Goal: Task Accomplishment & Management: Use online tool/utility

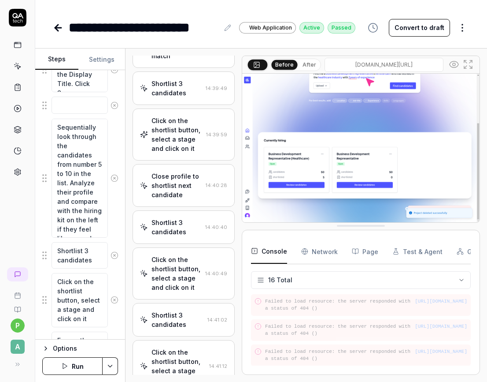
scroll to position [1087, 0]
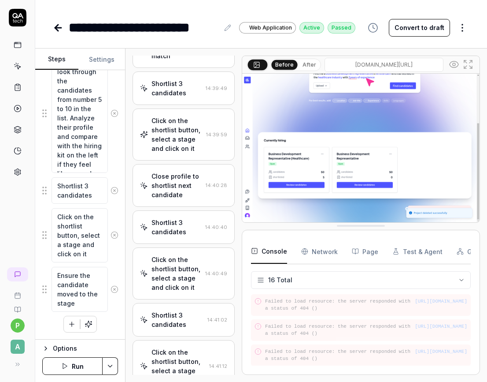
click at [91, 324] on icon "button" at bounding box center [89, 324] width 8 height 8
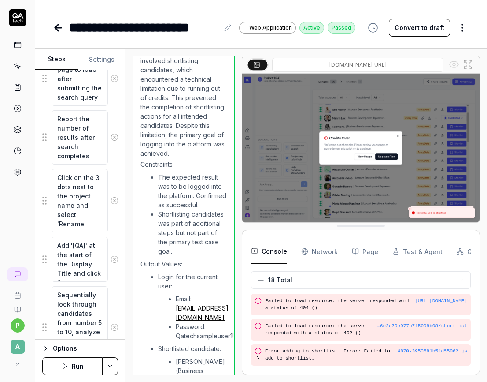
scroll to position [1467, 0]
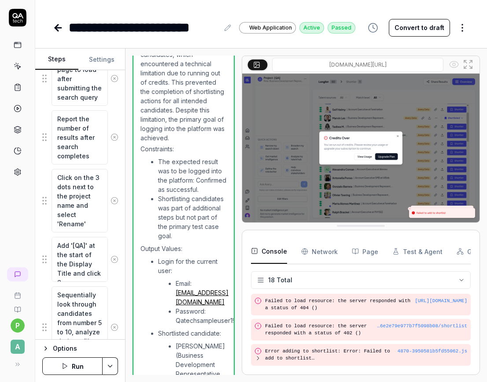
type textarea "*"
click at [372, 64] on input "frontend-staging-1889.up.railway.app/dashboard/hire/68e66e2e79e977b7f5098b08" at bounding box center [357, 65] width 171 height 14
type input "https://frontend-staging-1889.up.railway.app/dashboard/hire/68e66e2e79e977b7f50…"
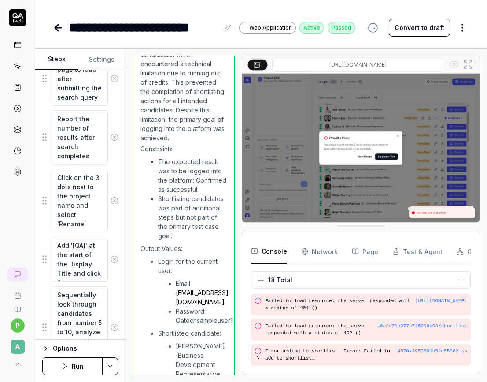
drag, startPoint x: 348, startPoint y: 64, endPoint x: 252, endPoint y: 64, distance: 95.6
click at [252, 64] on div "https://frontend-staging-1889.up.railway.app/dashboard/hire/68e66e2e79e977b7f50…" at bounding box center [361, 65] width 238 height 18
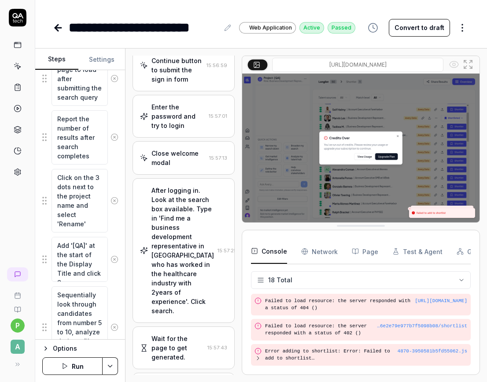
scroll to position [0, 0]
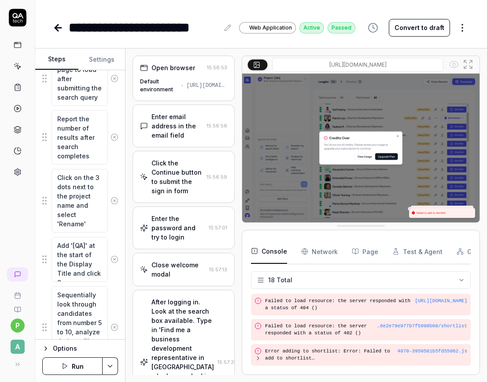
click at [103, 57] on button "Settings" at bounding box center [101, 59] width 47 height 21
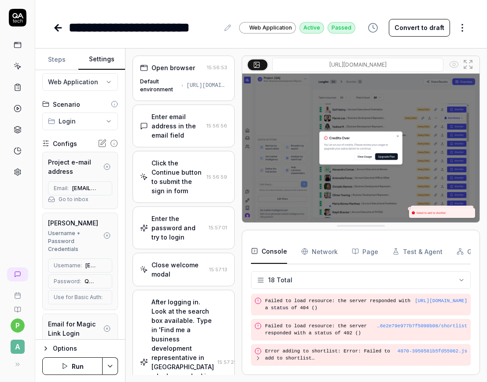
scroll to position [22, 0]
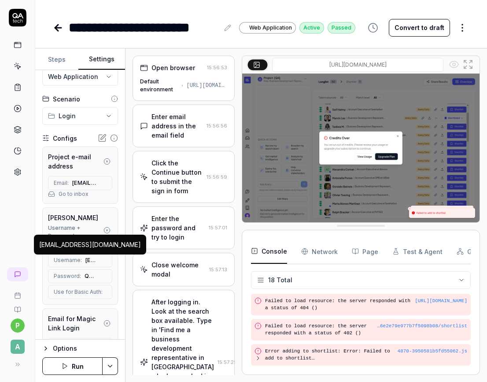
click at [86, 260] on span "[EMAIL_ADDRESS][DOMAIN_NAME]" at bounding box center [91, 260] width 11 height 8
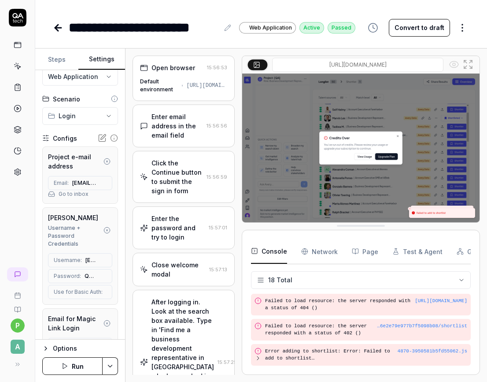
click at [86, 260] on span "[EMAIL_ADDRESS][DOMAIN_NAME]" at bounding box center [91, 260] width 11 height 8
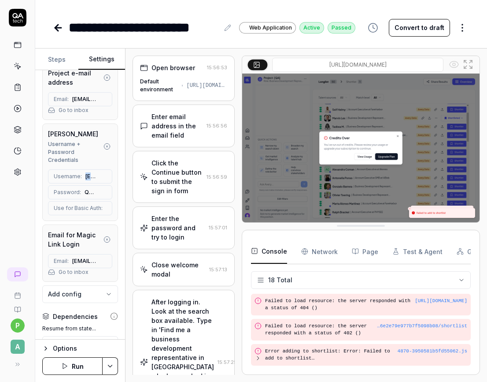
scroll to position [0, 0]
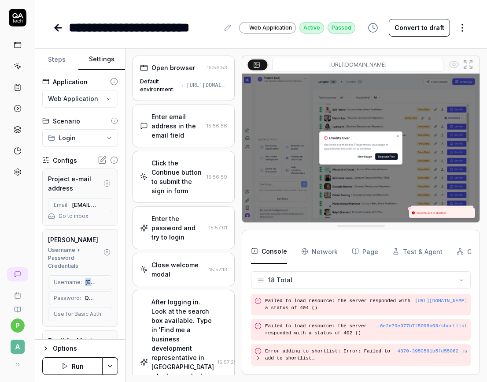
click at [59, 56] on button "Steps" at bounding box center [56, 59] width 43 height 21
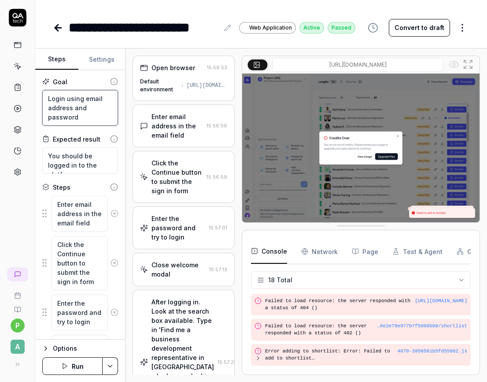
click at [78, 108] on textarea "Login using email address and password" at bounding box center [80, 108] width 76 height 36
click at [190, 84] on div "https://frontend-staging-1889.up.railway.app/dashboard" at bounding box center [206, 86] width 41 height 8
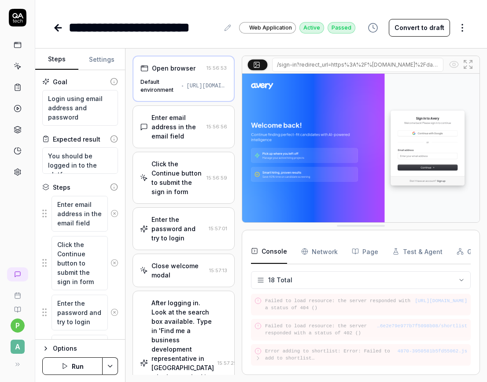
click at [190, 84] on div "https://frontend-staging-1889.up.railway.app/dashboard" at bounding box center [207, 86] width 41 height 8
click at [100, 59] on button "Settings" at bounding box center [101, 59] width 47 height 21
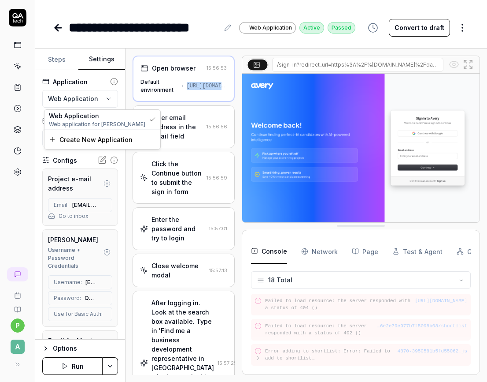
click at [93, 100] on html "**********" at bounding box center [243, 191] width 487 height 382
click at [89, 137] on html "**********" at bounding box center [243, 191] width 487 height 382
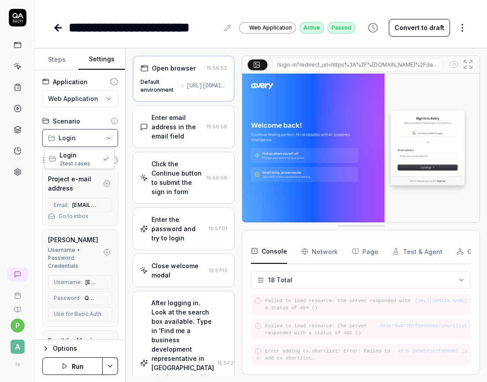
click at [89, 137] on html "**********" at bounding box center [243, 191] width 487 height 382
click at [100, 162] on icon at bounding box center [102, 160] width 9 height 9
click at [100, 160] on icon at bounding box center [102, 160] width 9 height 9
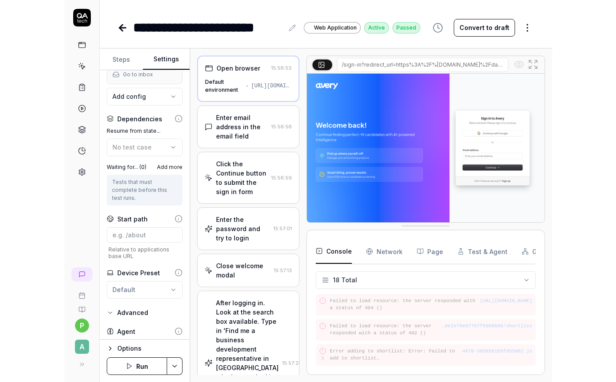
scroll to position [352, 0]
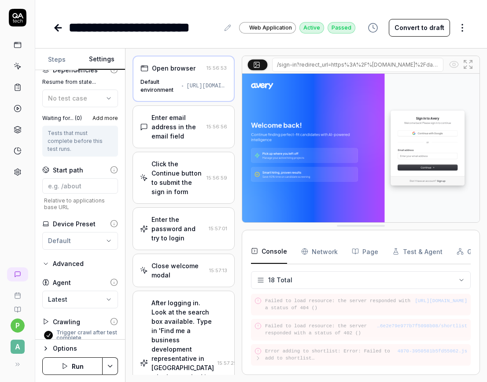
click at [58, 53] on button "Steps" at bounding box center [56, 59] width 43 height 21
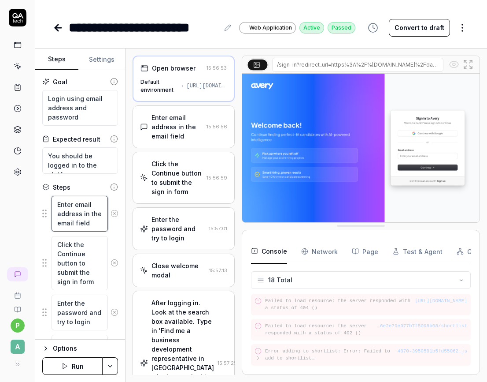
click at [78, 202] on textarea "Enter email address in the email field" at bounding box center [80, 214] width 56 height 36
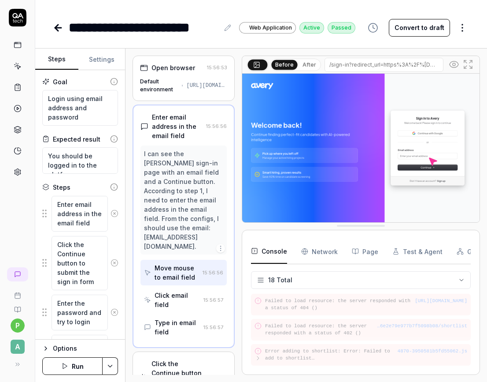
click at [461, 26] on html "**********" at bounding box center [243, 191] width 487 height 382
click at [56, 81] on div "Goal" at bounding box center [60, 81] width 15 height 9
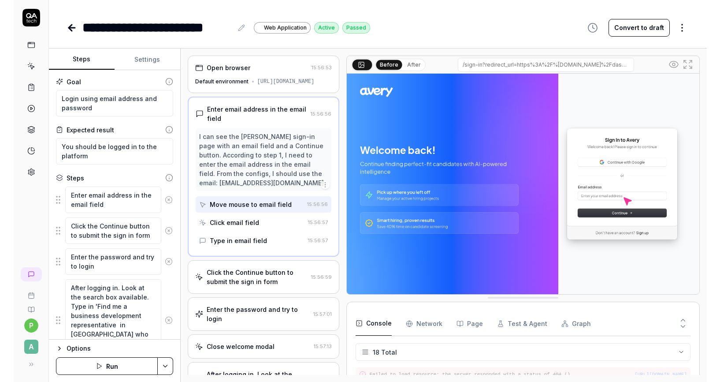
scroll to position [279, 0]
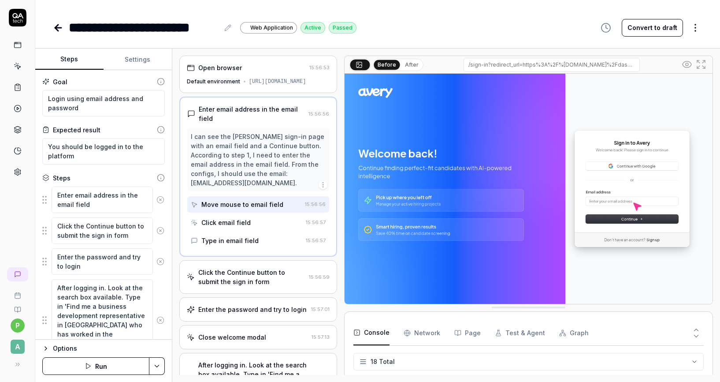
click at [224, 64] on div "Open browser" at bounding box center [220, 67] width 44 height 9
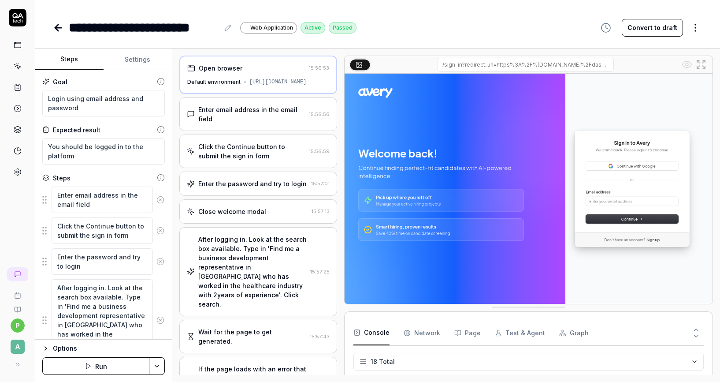
click at [224, 64] on div "Open browser" at bounding box center [221, 67] width 44 height 9
click at [249, 83] on div "https://frontend-staging-1889.up.railway.app/dashboard" at bounding box center [277, 82] width 57 height 8
click at [80, 102] on textarea "Login using email address and password" at bounding box center [103, 103] width 123 height 26
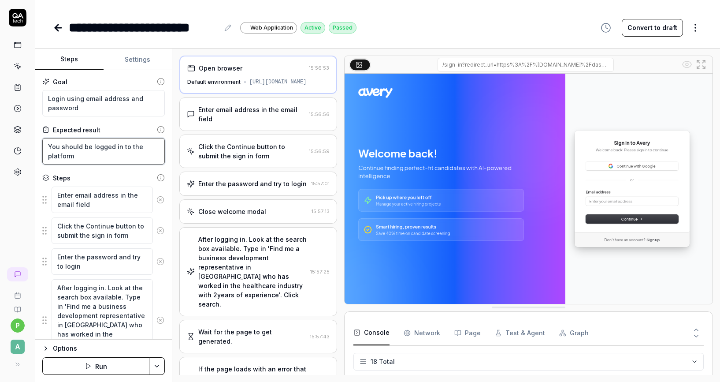
click at [82, 145] on textarea "You should be logged in to the platform" at bounding box center [103, 151] width 123 height 26
drag, startPoint x: 87, startPoint y: 108, endPoint x: 48, endPoint y: 97, distance: 40.7
click at [48, 97] on textarea "Login using email address and password" at bounding box center [103, 103] width 123 height 26
type textarea "*"
type textarea "Login using email address and password."
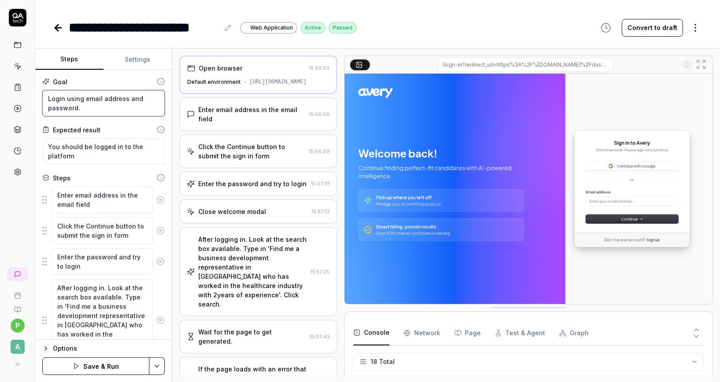
type textarea "*"
type textarea "Login using email address and password."
type textarea "*"
type textarea "Login using email address and password. S"
type textarea "*"
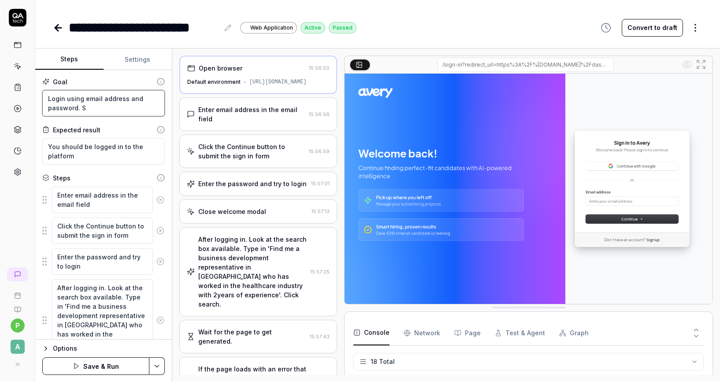
type textarea "Login using email address and password. Se"
type textarea "*"
type textarea "Login using email address and password. Sea"
type textarea "*"
type textarea "Login using email address and password. Sear"
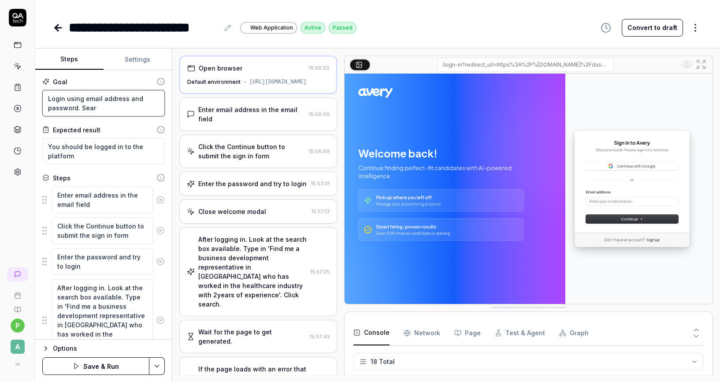
type textarea "*"
type textarea "Login using email address and password. Searc"
type textarea "*"
type textarea "Login using email address and password. Search"
type textarea "*"
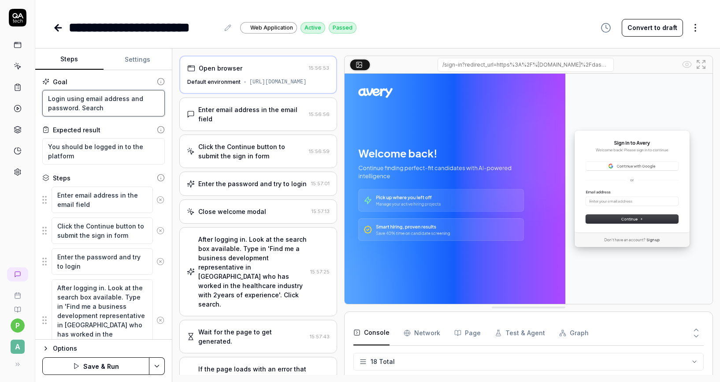
type textarea "Login using email address and password. Search"
type textarea "*"
type textarea "Login using email address and password. Search t"
type textarea "*"
type textarea "Login using email address and password. Search th"
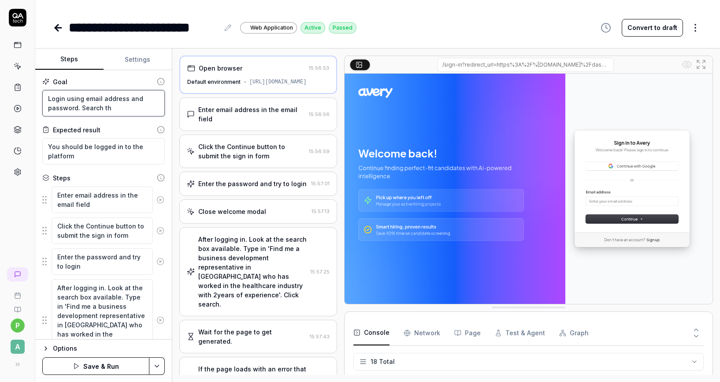
type textarea "*"
type textarea "Login using email address and password. Search thr"
type textarea "*"
type textarea "Login using email address and password. Search thro"
type textarea "*"
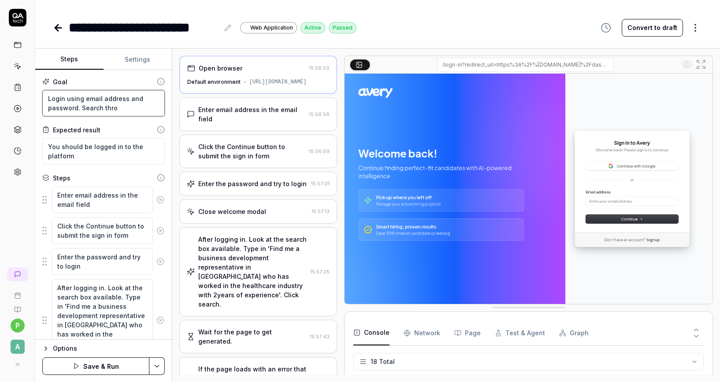
type textarea "Login using email address and password. Search throu"
type textarea "*"
type textarea "Login using email address and password. Search throug"
type textarea "*"
type textarea "Login using email address and password. Search through"
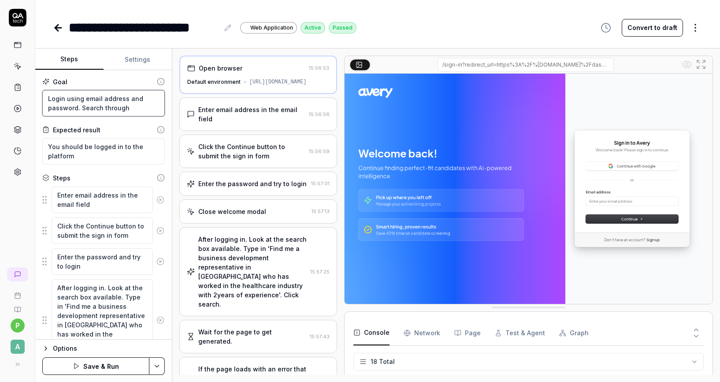
type textarea "*"
type textarea "Login using email address and password. Search through"
type textarea "*"
type textarea "Login using email address and password. Search through c"
type textarea "*"
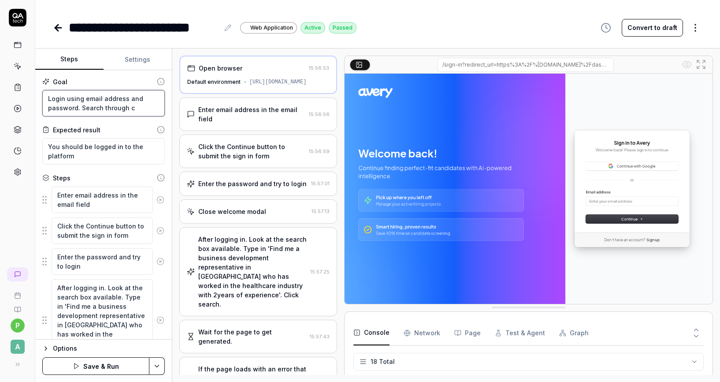
type textarea "Login using email address and password. Search through ca"
type textarea "*"
type textarea "Login using email address and password. Search through can"
type textarea "*"
type textarea "Login using email address and password. Search through cand"
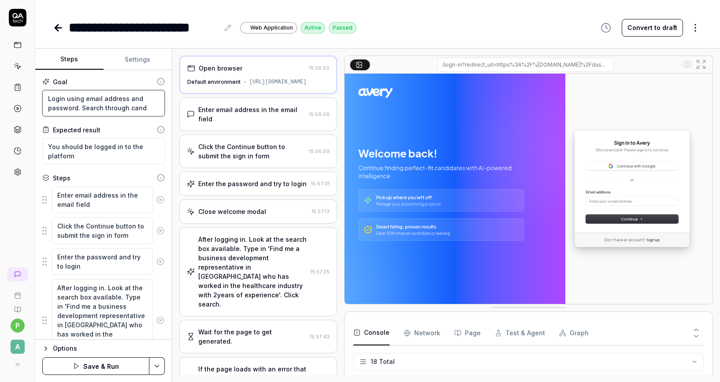
type textarea "*"
type textarea "Login using email address and password. Search through candi"
type textarea "*"
type textarea "Login using email address and password. Search through candid"
type textarea "*"
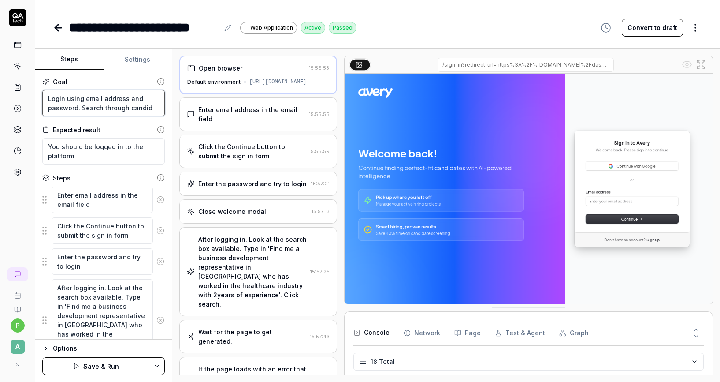
type textarea "Login using email address and password. Search through candids"
type textarea "*"
type textarea "Login using email address and password. Search through candidst"
type textarea "*"
type textarea "Login using email address and password. Search through candids"
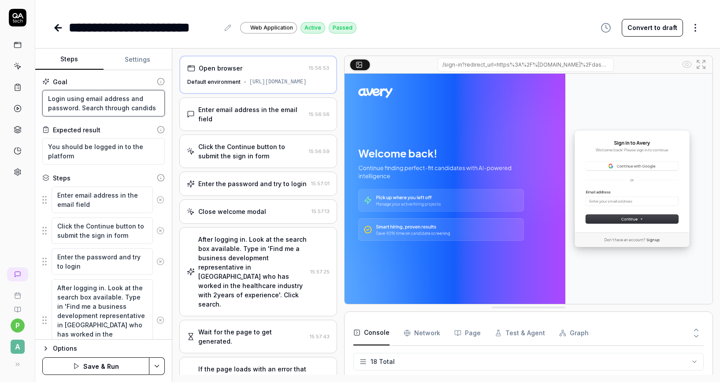
type textarea "*"
type textarea "Login using email address and password. Search through candida"
type textarea "*"
type textarea "Login using email address and password. Search through candidate"
type textarea "*"
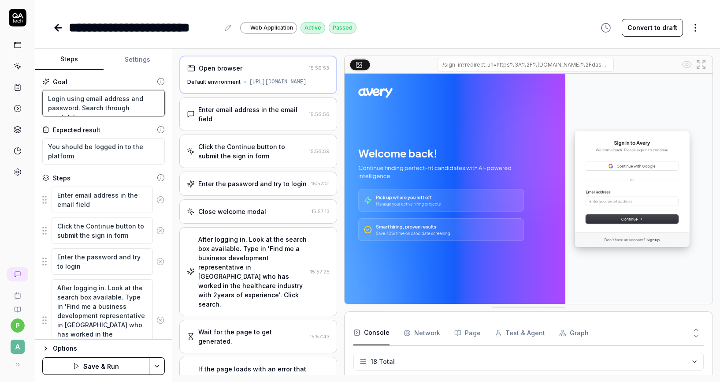
type textarea "Login using email address and password. Search through candidates"
type textarea "*"
type textarea "Login using email address and password. Search through candidates"
type textarea "*"
type textarea "Login using email address and password. Search through candidates a"
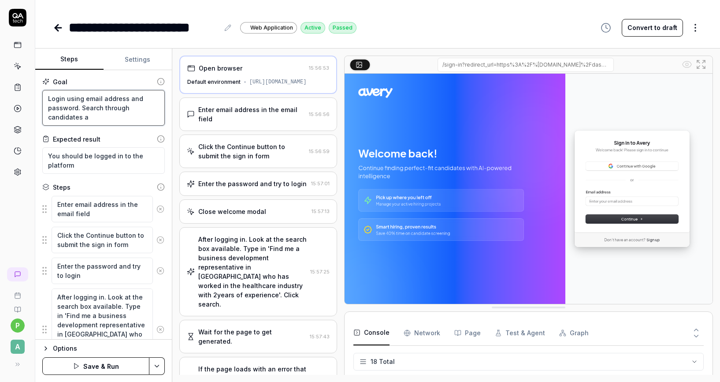
type textarea "*"
type textarea "Login using email address and password. Search through candidates an"
type textarea "*"
type textarea "Login using email address and password. Search through candidates and"
type textarea "*"
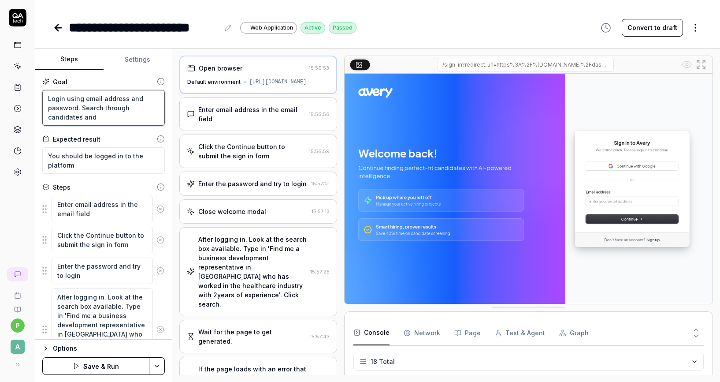
type textarea "Login using email address and password. Search through candidates and"
type textarea "*"
type textarea "Login using email address and password. Search through candidates and s"
type textarea "*"
type textarea "Login using email address and password. Search through candidates and sh"
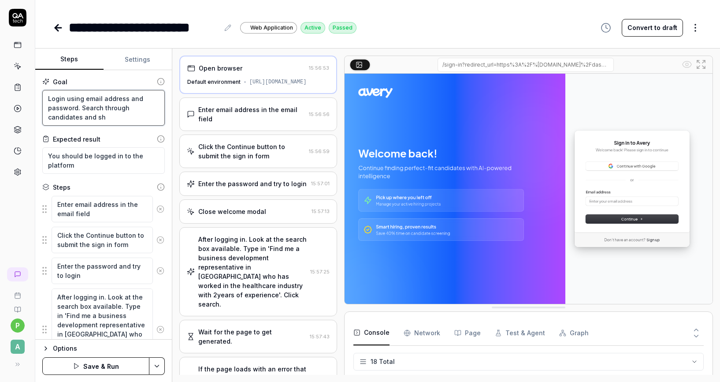
type textarea "*"
type textarea "Login using email address and password. Search through candidates and sho"
type textarea "*"
type textarea "Login using email address and password. Search through candidates and shor"
type textarea "*"
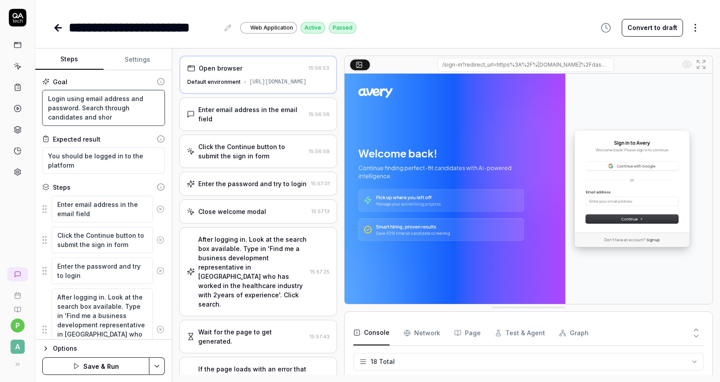
type textarea "Login using email address and password. Search through candidates and short"
type textarea "*"
type textarea "Login using email address and password. Search through candidates and shortl"
type textarea "*"
type textarea "Login using email address and password. Search through candidates and shortli"
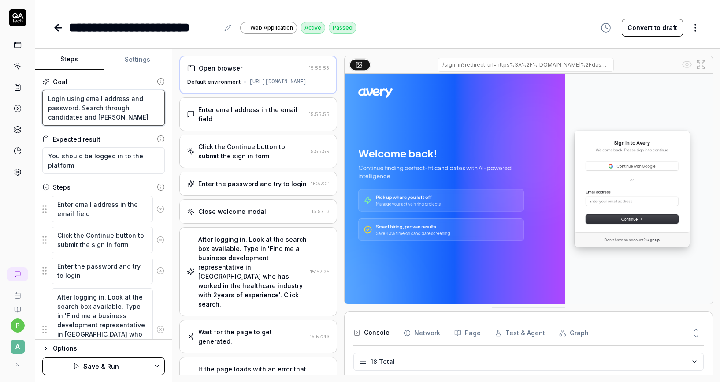
type textarea "*"
type textarea "Login using email address and password. Search through candidates and shortlis"
type textarea "*"
type textarea "Login using email address and password. Search through candidates and shortlist"
type textarea "*"
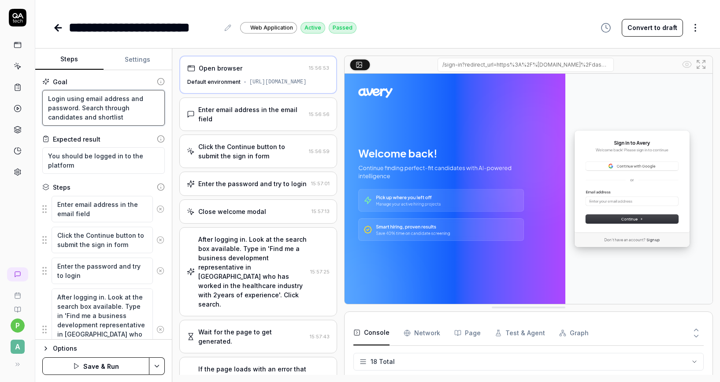
type textarea "Login using email address and password. Search through candidates and shortlist"
type textarea "*"
type textarea "Login using email address and password. Search through candidates and shortlist…"
type textarea "*"
type textarea "Login using email address and password. Search through candidates and shortlist…"
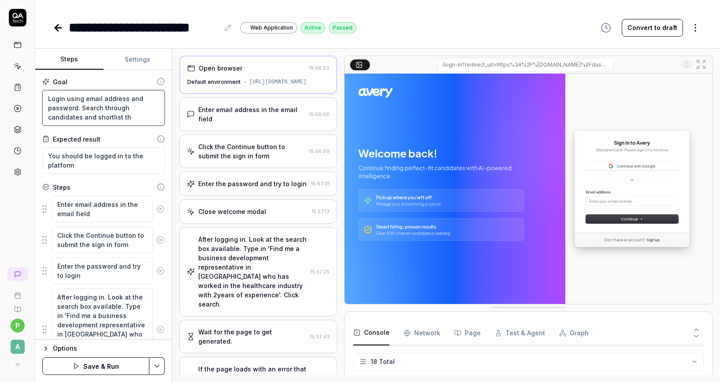
type textarea "*"
type textarea "Login using email address and password. Search through candidates and shortlist…"
type textarea "*"
type textarea "Login using email address and password. Search through candidates and shortlist…"
type textarea "*"
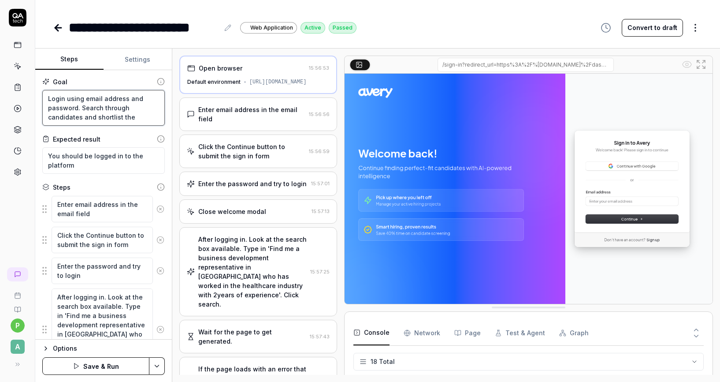
type textarea "Login using email address and password. Search through candidates and shortlist…"
type textarea "*"
type textarea "Login using email address and password. Search through candidates and shortlist…"
type textarea "*"
type textarea "Login using email address and password. Search through candidates and shortlist…"
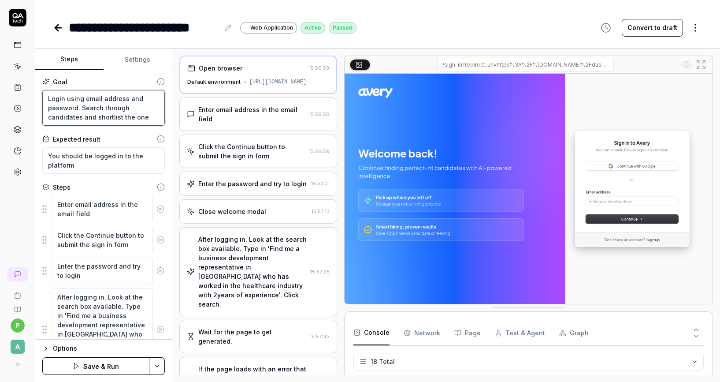
type textarea "*"
type textarea "Login using email address and password. Search through candidates and shortlist…"
type textarea "*"
type textarea "Login using email address and password. Search through candidates and shortlist…"
type textarea "*"
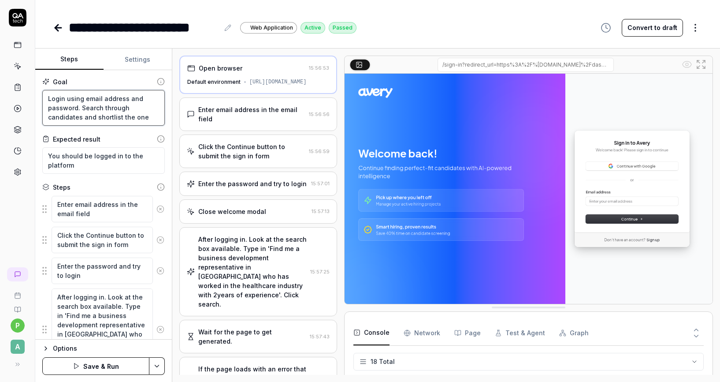
type textarea "Login using email address and password. Search through candidates and shortlist…"
type textarea "*"
type textarea "Login using email address and password. Search through candidates and shortlist…"
type textarea "*"
type textarea "Login using email address and password. Search through candidates and shortlist…"
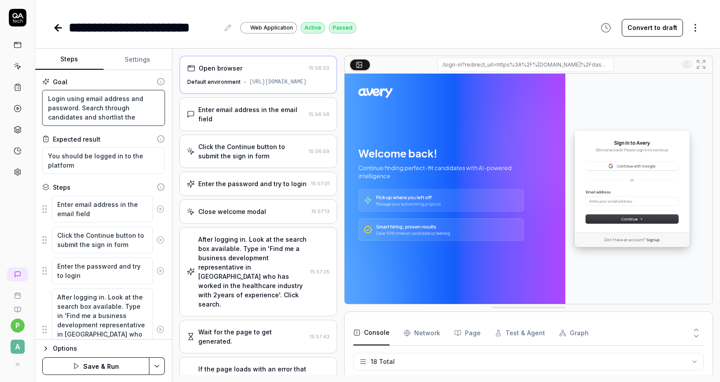
type textarea "*"
type textarea "Login using email address and password. Search through candidates and shortlist…"
type textarea "*"
type textarea "Login using email address and password. Search through candidates and shortlist…"
type textarea "*"
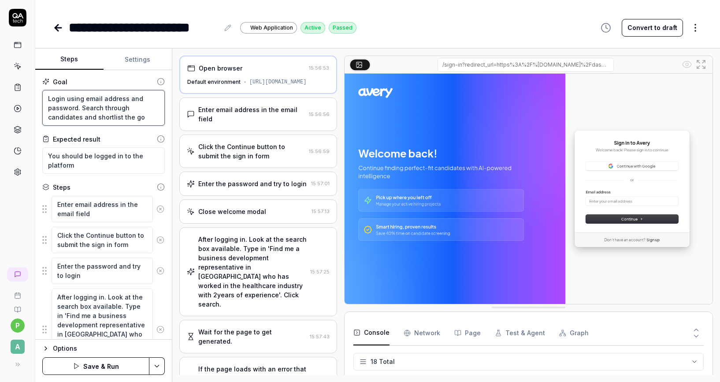
type textarea "Login using email address and password. Search through candidates and shortlist…"
type textarea "*"
type textarea "Login using email address and password. Search through candidates and shortlist…"
type textarea "*"
type textarea "Login using email address and password. Search through candidates and shortlist…"
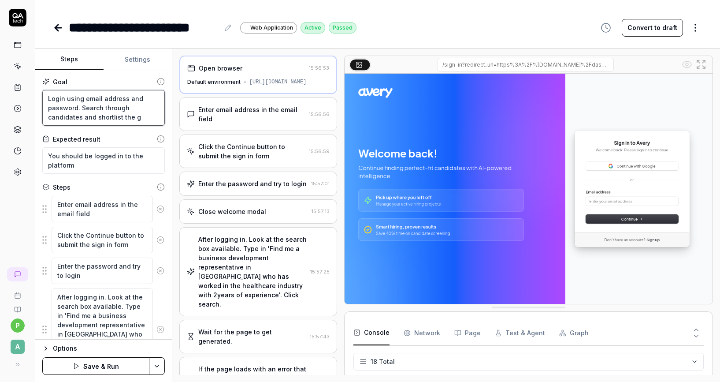
type textarea "*"
type textarea "Login using email address and password. Search through candidates and shortlist…"
type textarea "*"
type textarea "Login using email address and password. Search through candidates and shortlist…"
type textarea "*"
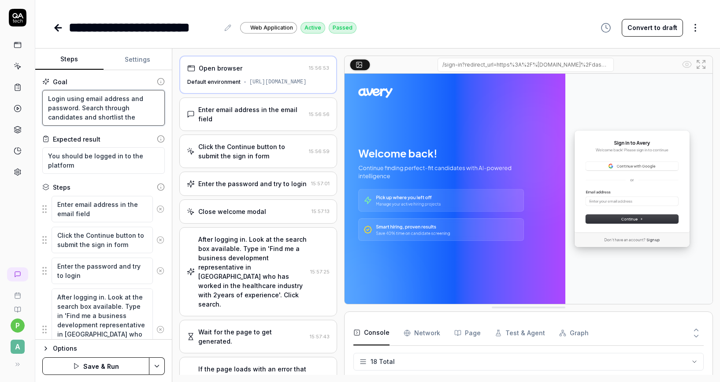
type textarea "Login using email address and password. Search through candidates and shortlist…"
type textarea "*"
type textarea "Login using email address and password. Search through candidates and shortlist…"
type textarea "*"
type textarea "Login using email address and password. Search through candidates and shortlist"
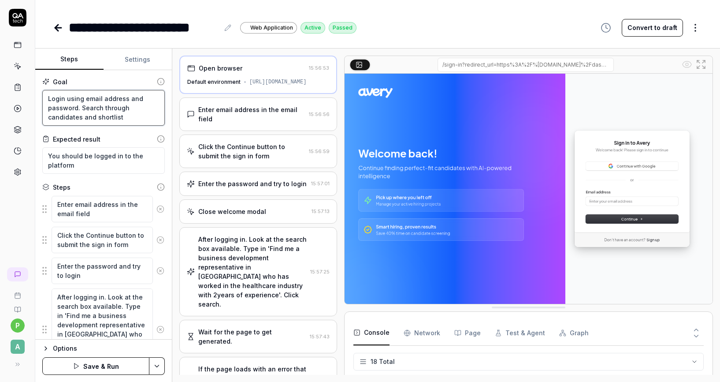
type textarea "*"
type textarea "Login using email address and password. Search through candidates and shortlist…"
type textarea "*"
type textarea "Login using email address and password. Search through candidates and shortlist…"
type textarea "*"
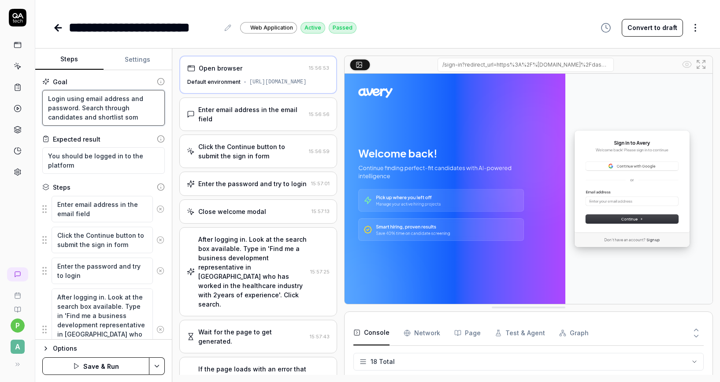
type textarea "Login using email address and password. Search through candidates and shortlist…"
type textarea "*"
type textarea "Login using email address and password. Search through candidates and shortlist…"
click at [116, 136] on div "Expected result" at bounding box center [103, 138] width 123 height 9
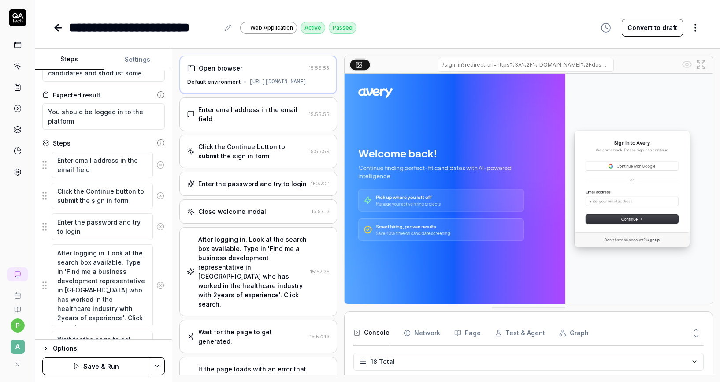
scroll to position [0, 0]
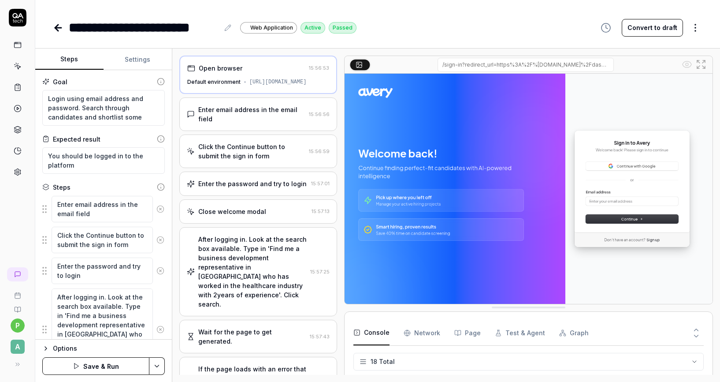
click at [56, 30] on icon at bounding box center [58, 27] width 11 height 11
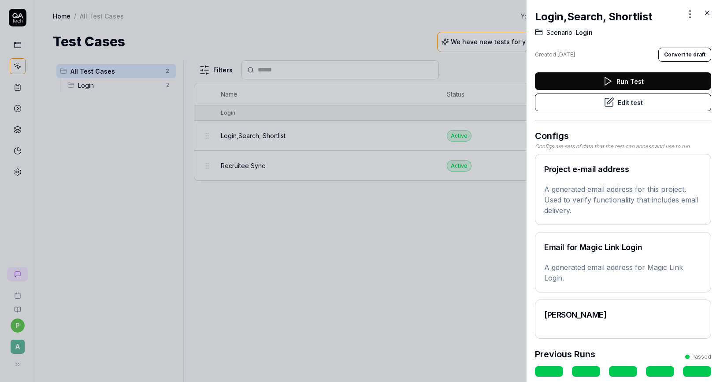
click at [487, 102] on button "Edit test" at bounding box center [623, 102] width 176 height 18
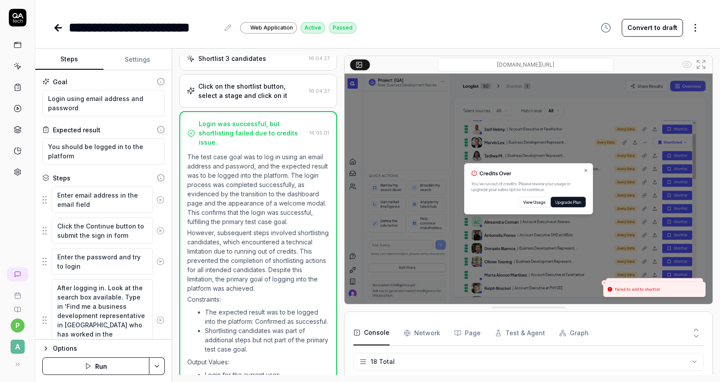
scroll to position [782, 0]
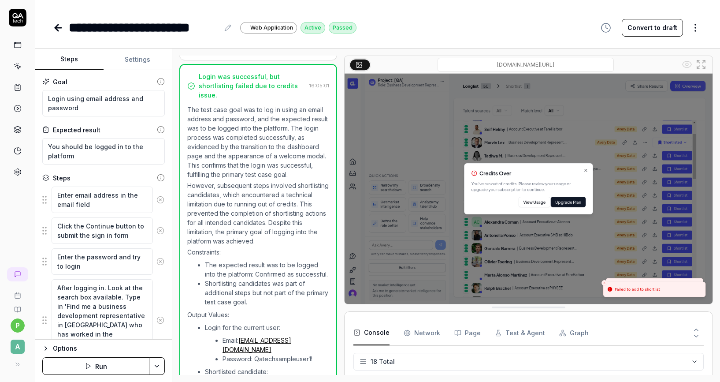
type textarea "*"
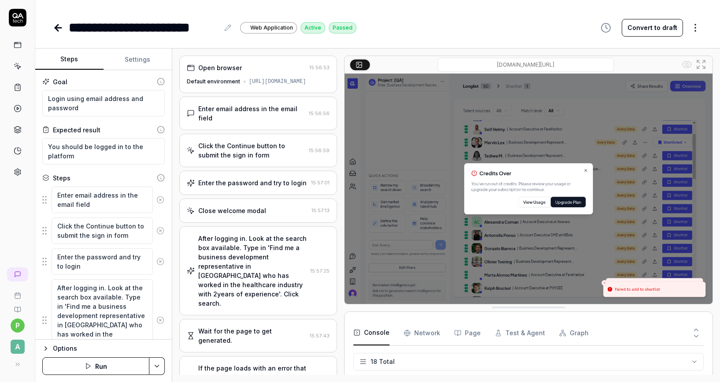
click at [273, 84] on div "https://frontend-staging-1889.up.railway.app/dashboard" at bounding box center [277, 82] width 57 height 8
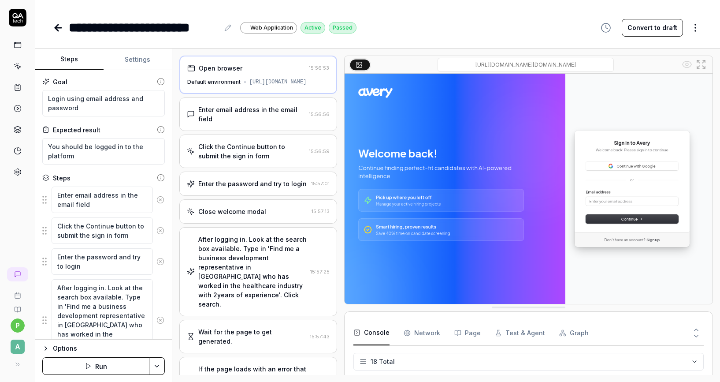
click at [487, 61] on input "/sign-in?redirect_url=https%3A%2F%2Ffrontend-staging-1889.up.railway.app%2Fdash…" at bounding box center [526, 65] width 176 height 14
type input "https://frontend-staging-1889.up.railway.app/sign-in?redirect_url=https%3A%2F%2…"
click at [226, 30] on icon at bounding box center [227, 27] width 7 height 7
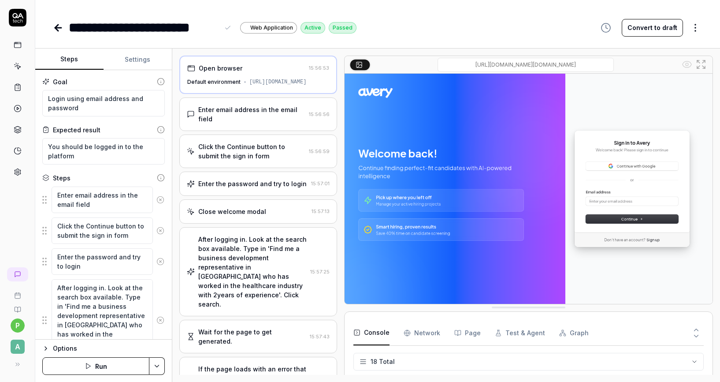
click at [257, 31] on span "Web Application" at bounding box center [271, 28] width 43 height 8
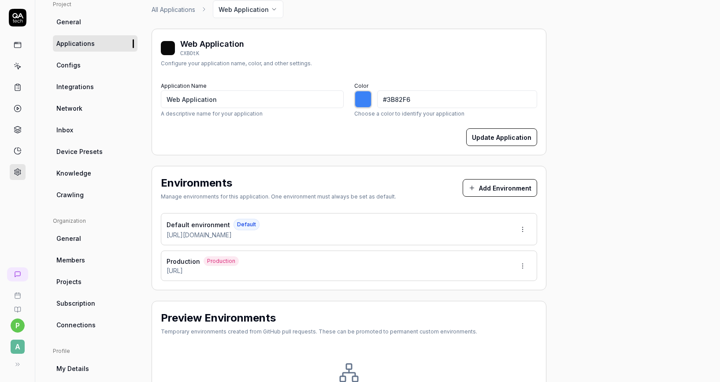
scroll to position [70, 0]
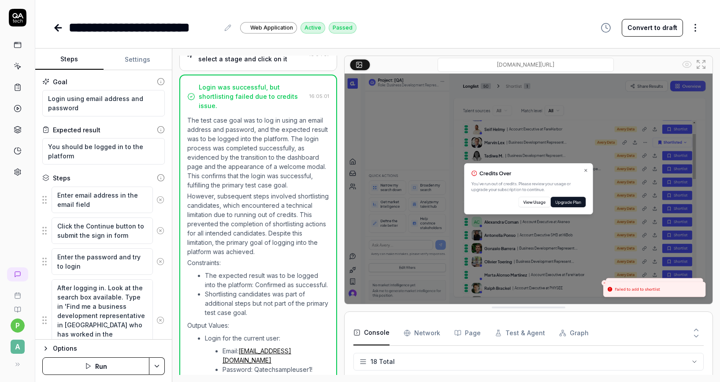
scroll to position [782, 0]
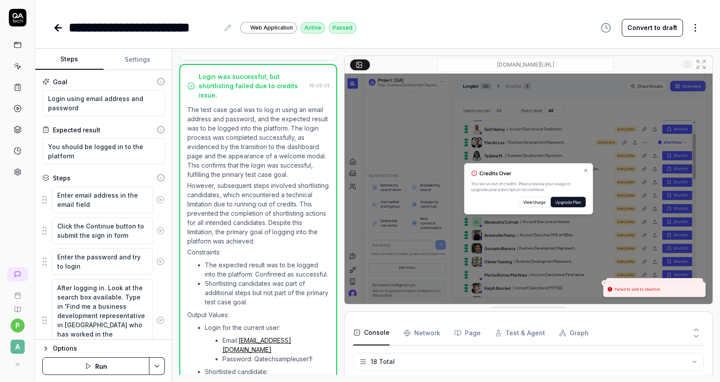
click at [134, 58] on button "Settings" at bounding box center [138, 59] width 68 height 21
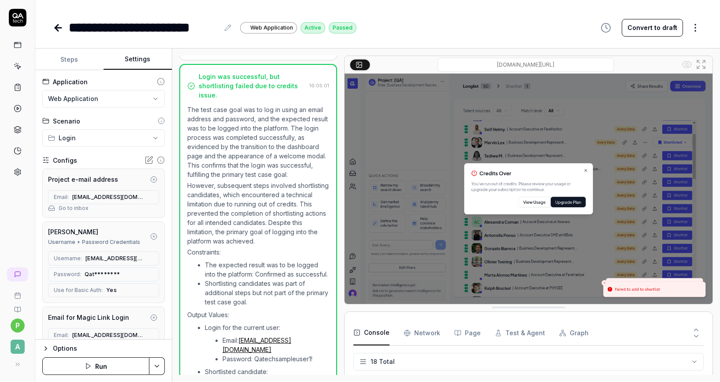
scroll to position [242, 0]
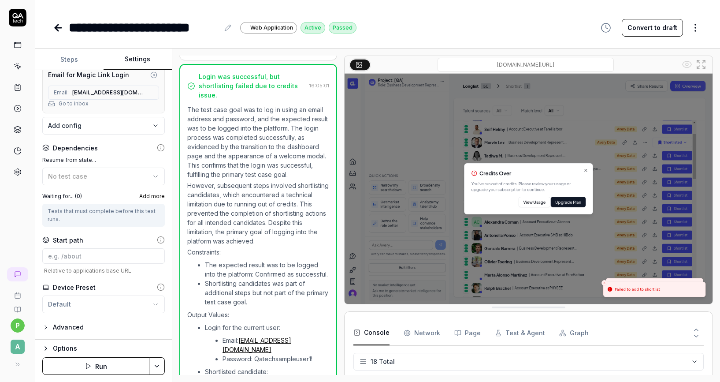
click at [75, 322] on div "Advanced" at bounding box center [68, 327] width 31 height 11
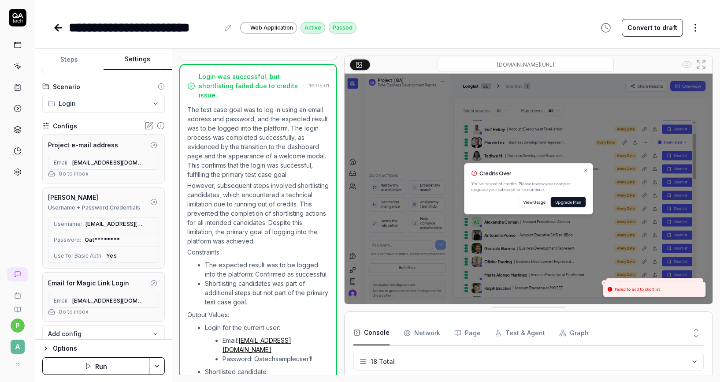
scroll to position [0, 0]
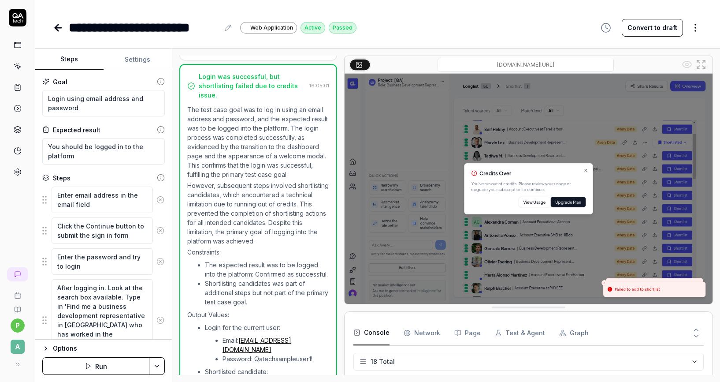
click at [74, 61] on button "Steps" at bounding box center [69, 59] width 68 height 21
click at [60, 350] on div "Options" at bounding box center [109, 348] width 112 height 11
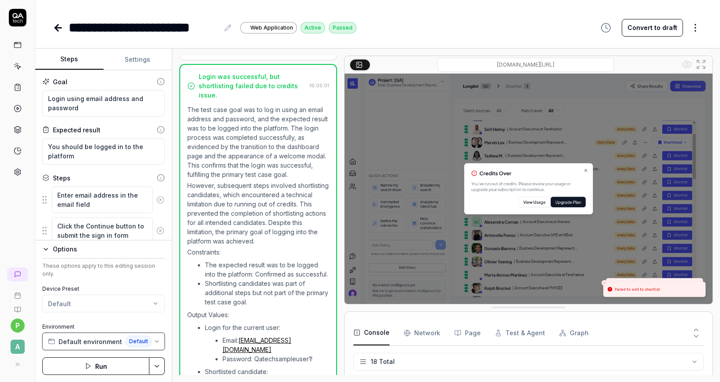
click at [67, 344] on span "Default environment" at bounding box center [90, 341] width 63 height 9
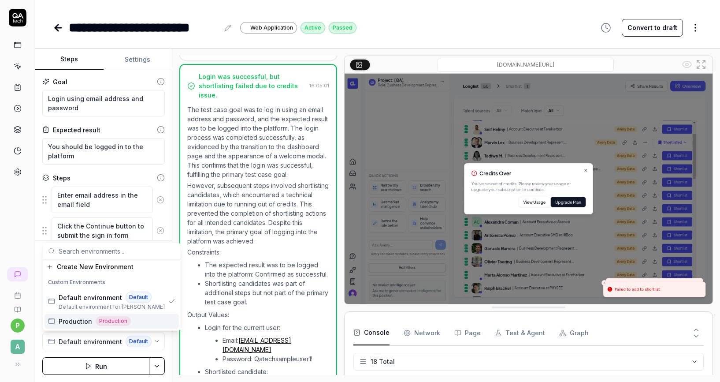
click at [74, 320] on span "Production" at bounding box center [75, 320] width 33 height 9
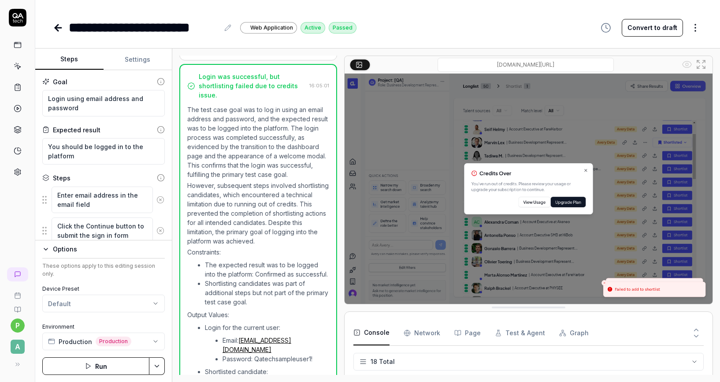
click at [110, 364] on button "Run" at bounding box center [95, 366] width 107 height 18
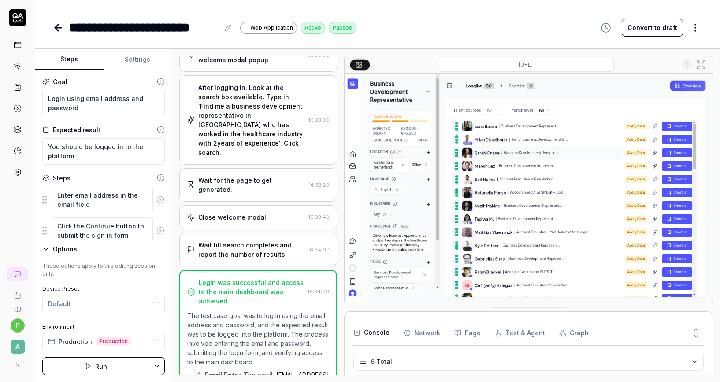
scroll to position [50, 0]
type textarea "*"
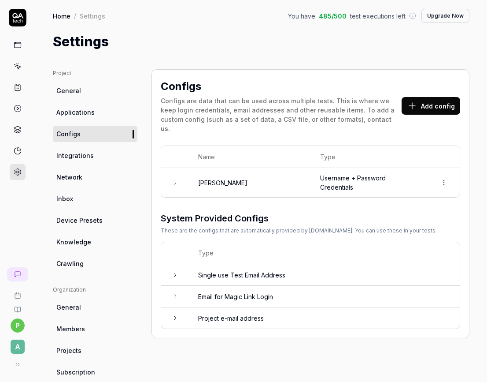
click at [178, 179] on icon at bounding box center [175, 182] width 7 height 7
